Goal: Transaction & Acquisition: Purchase product/service

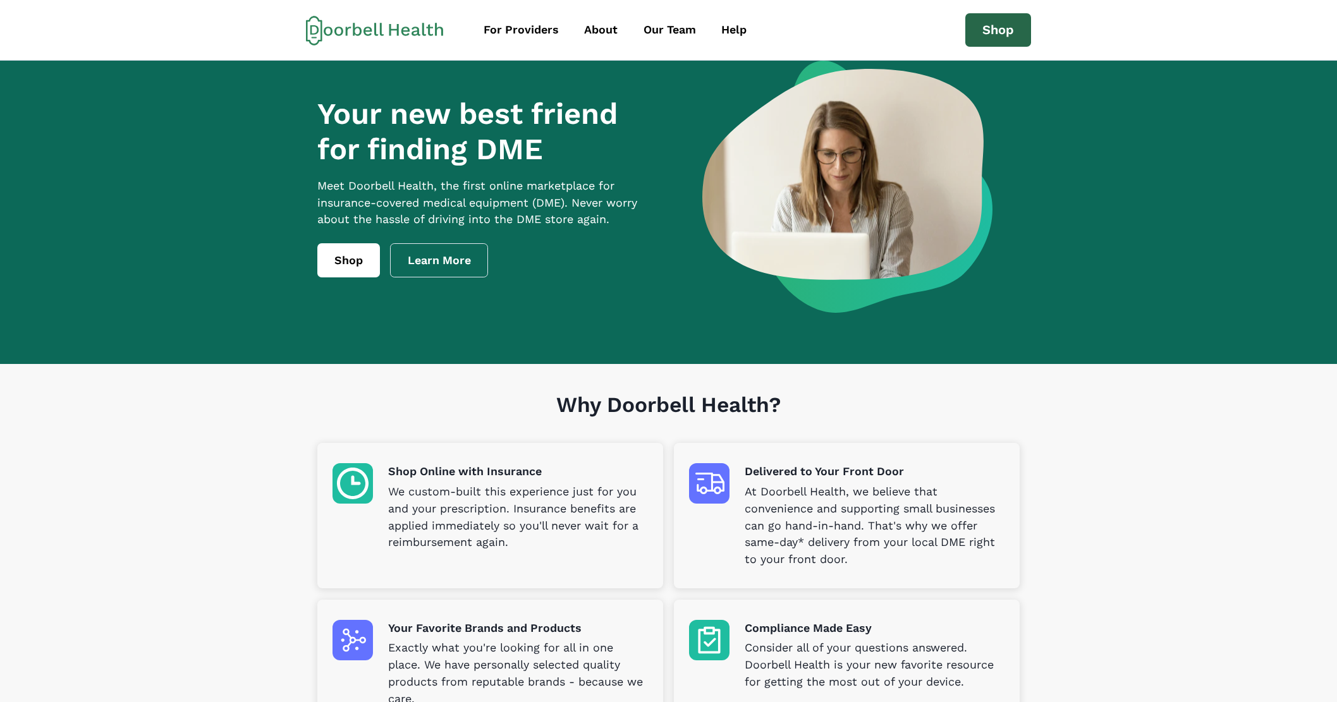
click at [993, 19] on link "Shop" at bounding box center [998, 30] width 66 height 34
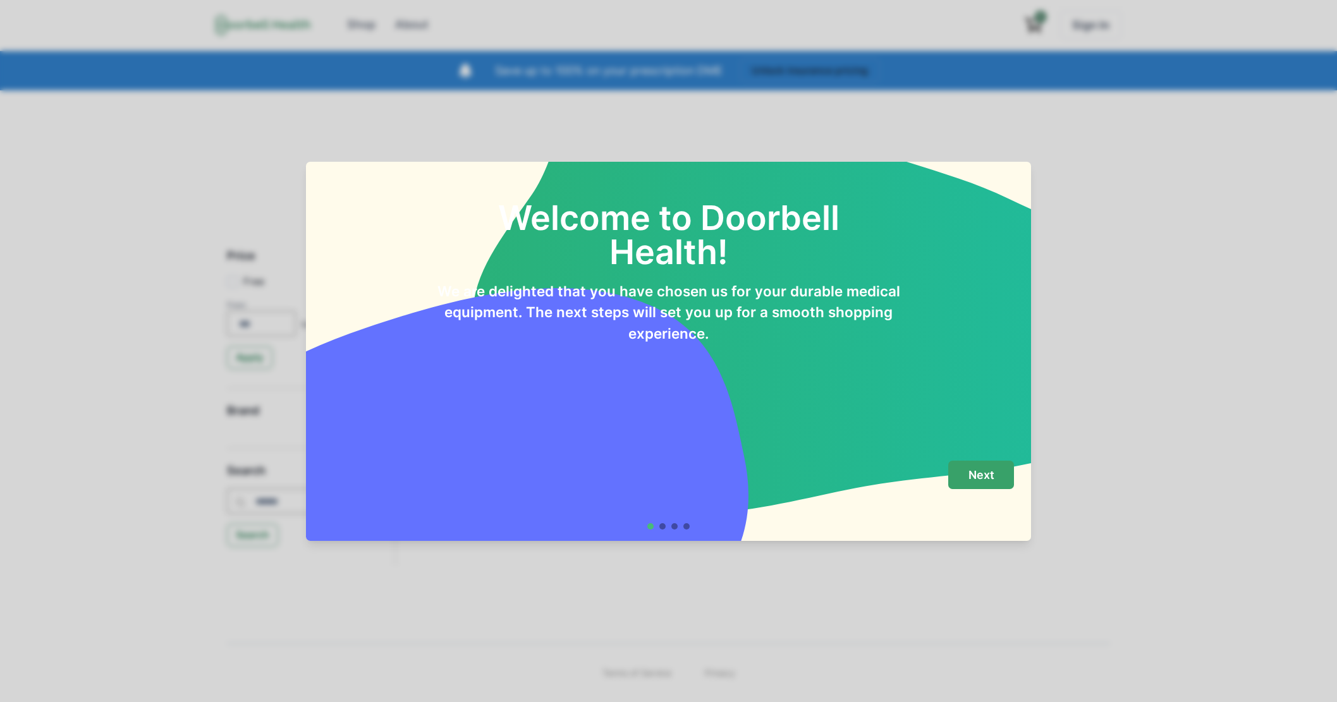
click at [1011, 486] on button "Next" at bounding box center [981, 475] width 66 height 28
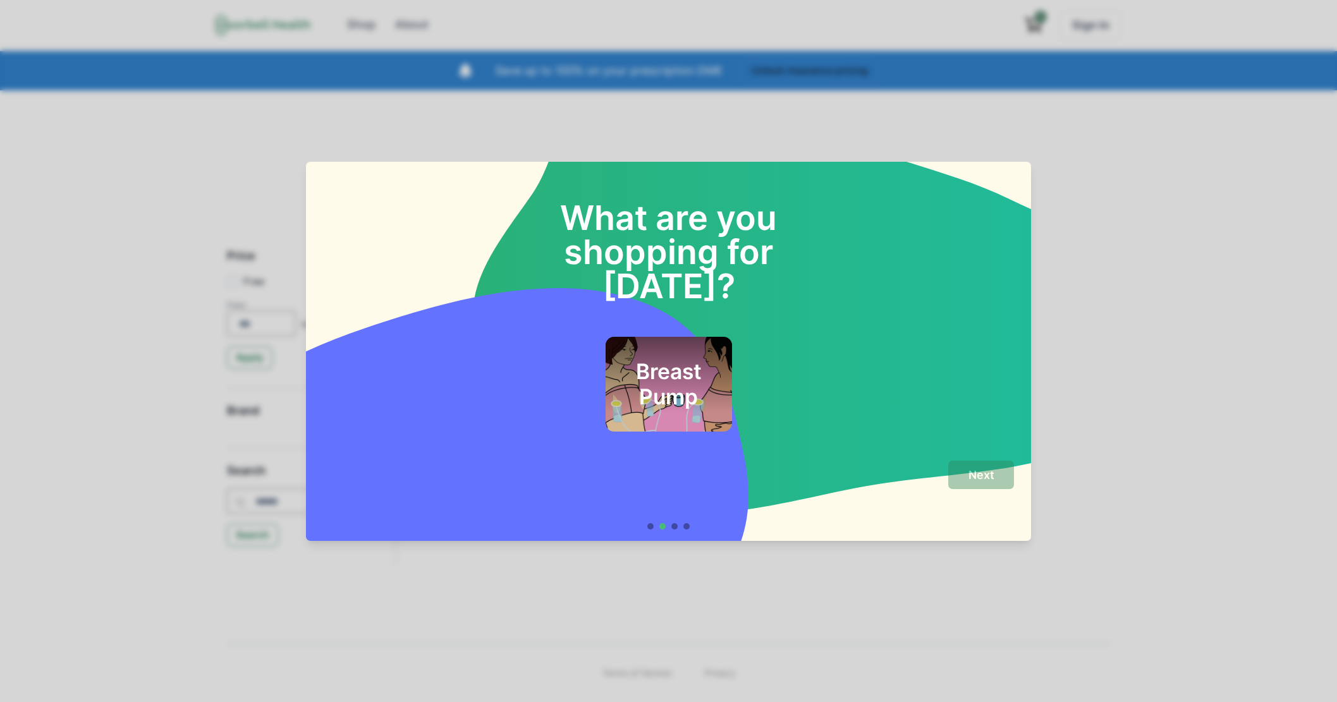
click at [689, 371] on h2 "Breast Pump" at bounding box center [668, 384] width 92 height 51
click at [983, 470] on p "Next" at bounding box center [981, 475] width 26 height 14
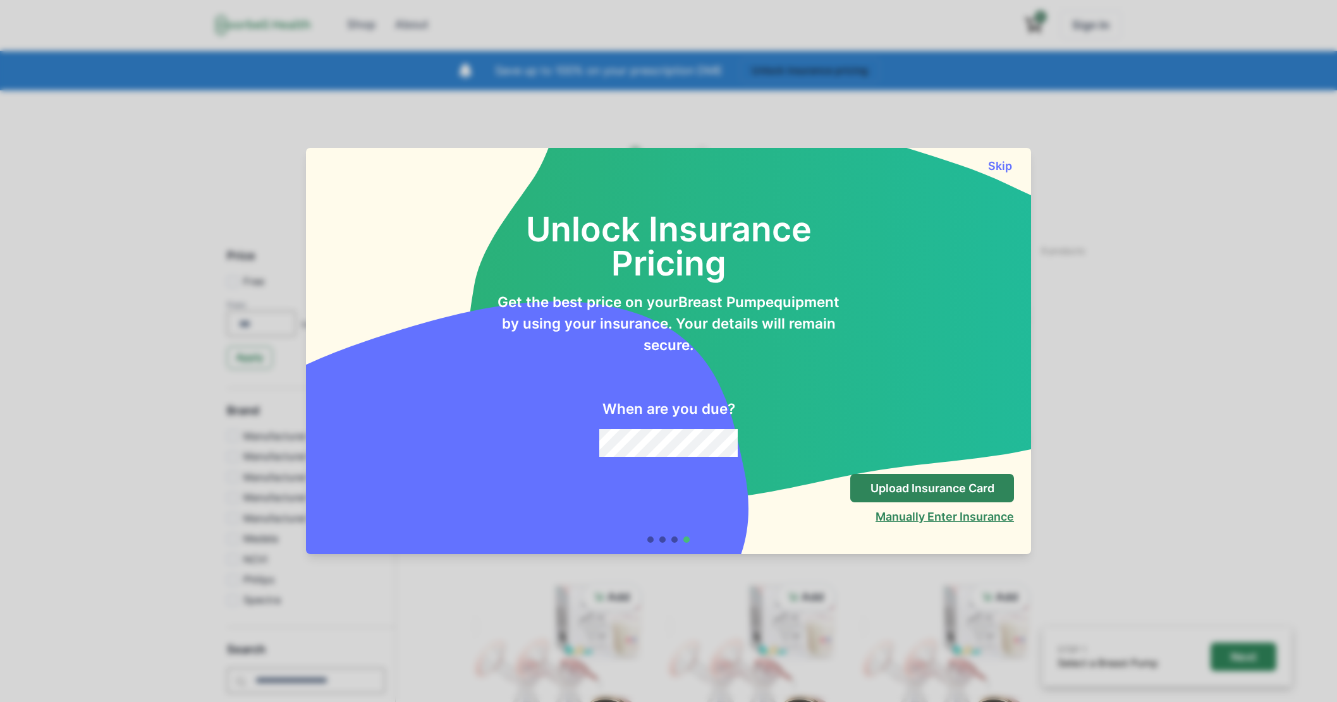
click at [940, 515] on button "Manually Enter Insurance" at bounding box center [944, 516] width 138 height 13
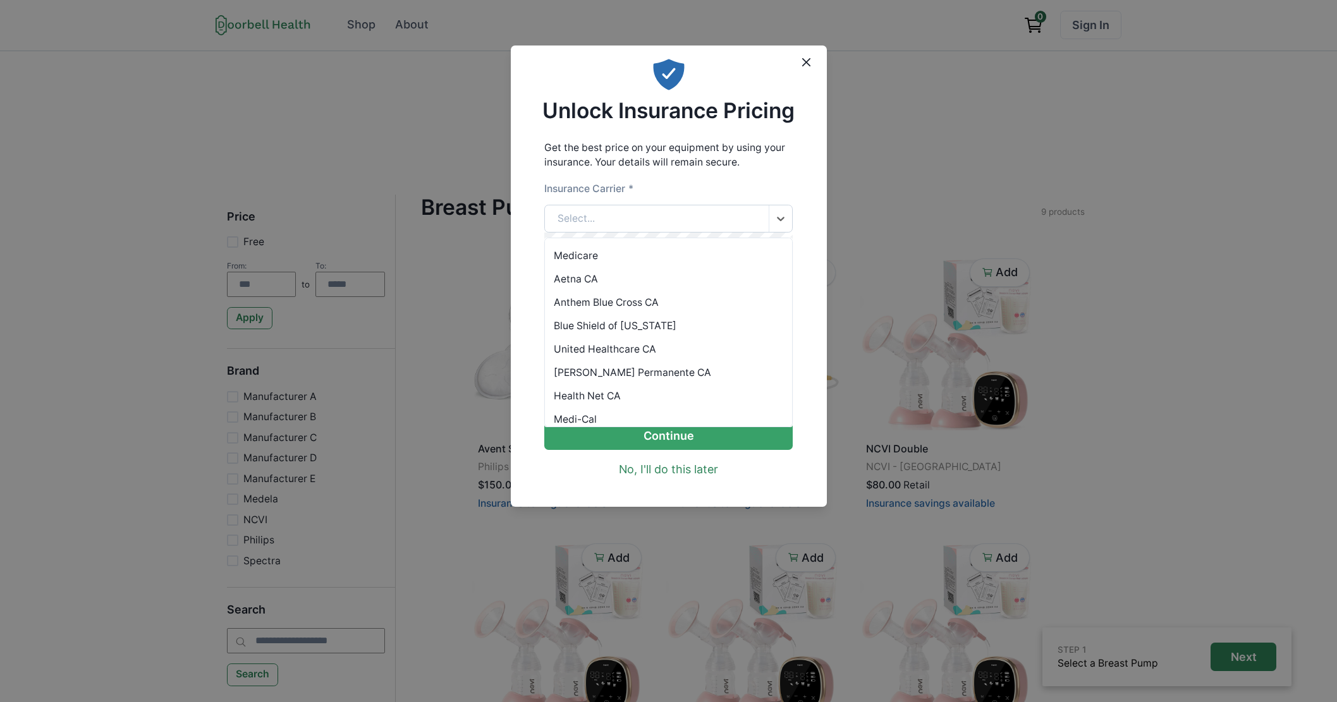
click at [680, 211] on div "Select..." at bounding box center [657, 218] width 224 height 27
click at [681, 307] on div "Anthem Blue Cross CA" at bounding box center [668, 302] width 247 height 23
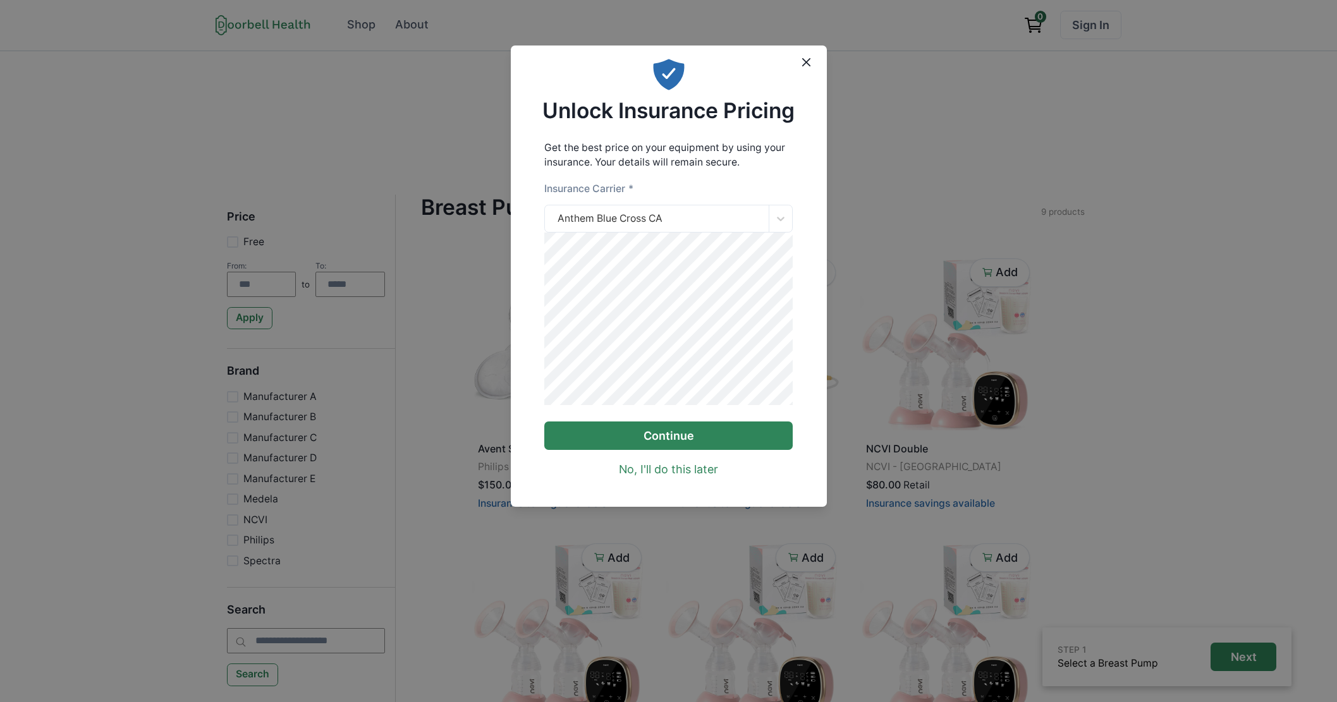
click at [684, 440] on button "Continue" at bounding box center [668, 436] width 248 height 28
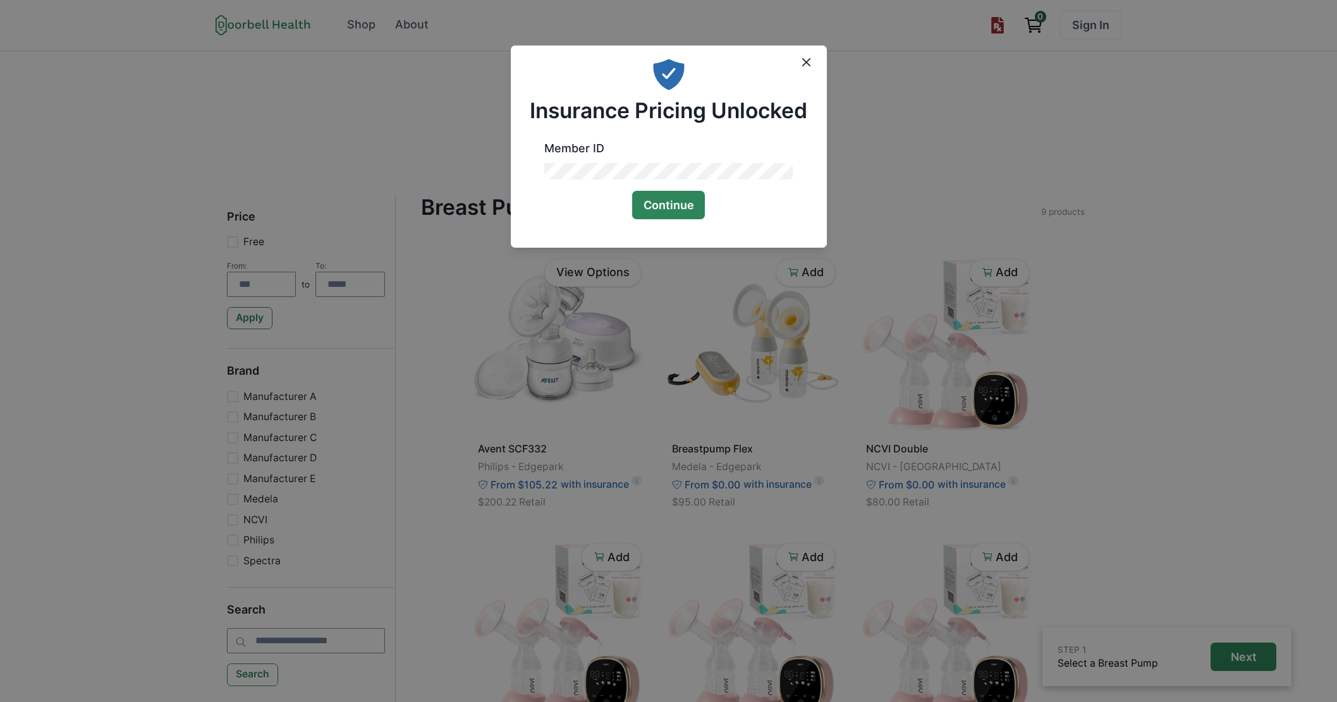
click at [674, 203] on button "Continue" at bounding box center [668, 205] width 73 height 28
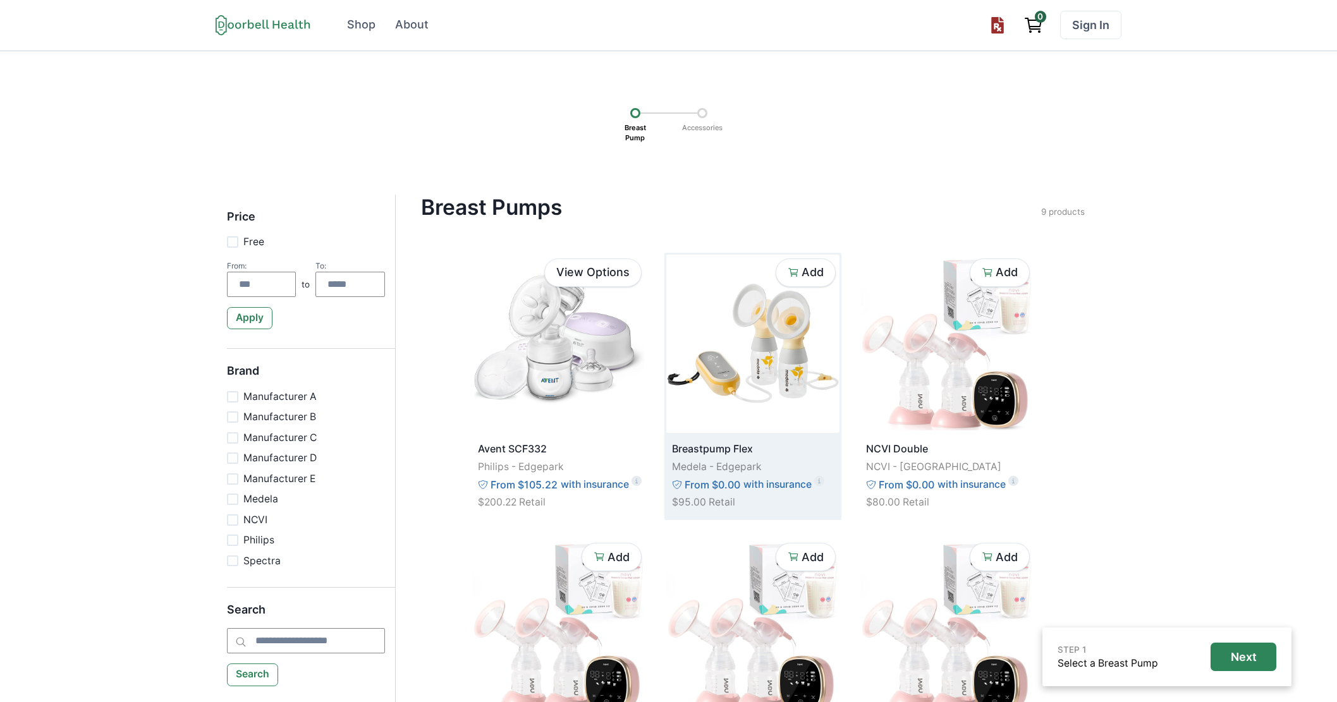
click at [736, 425] on img at bounding box center [752, 344] width 173 height 178
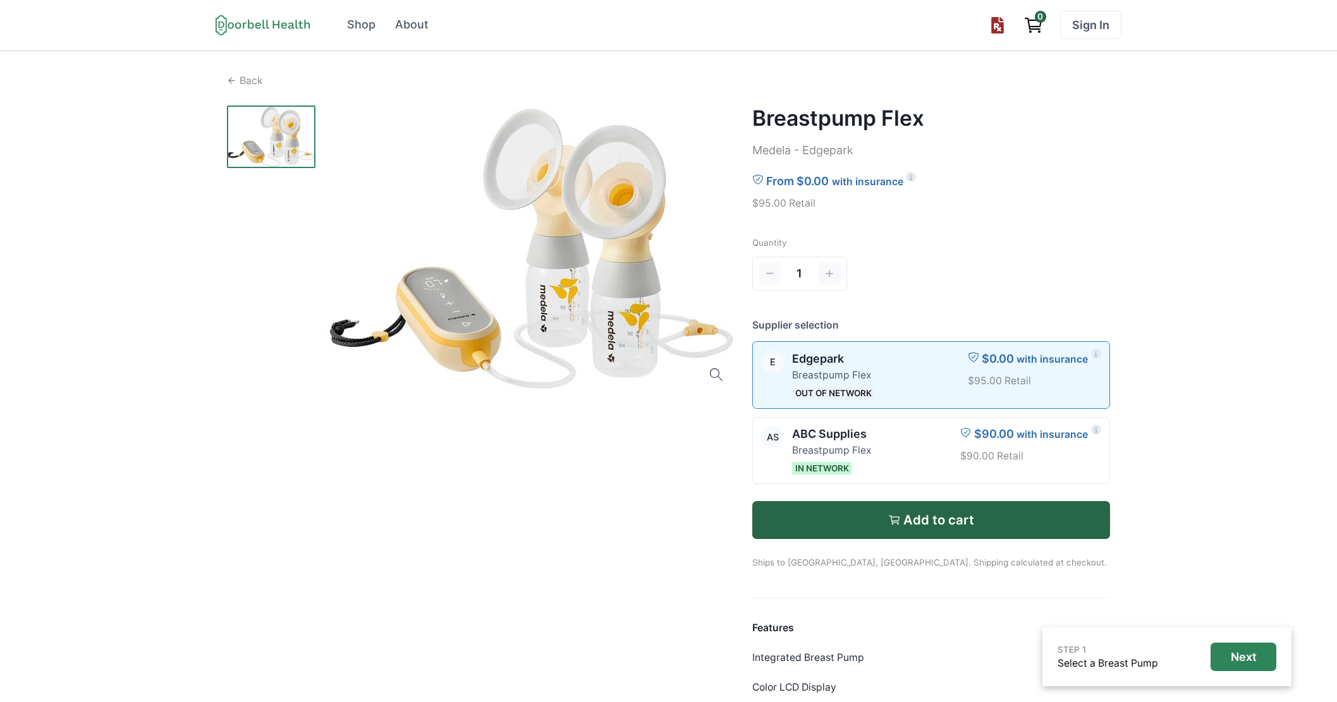
click at [138, 212] on div "Open menu Shop About Sign In Terms of Service Privacy Shop About 0 Sign In Back…" at bounding box center [668, 484] width 1337 height 968
click at [552, 473] on div at bounding box center [481, 482] width 508 height 753
